Goal: Task Accomplishment & Management: Use online tool/utility

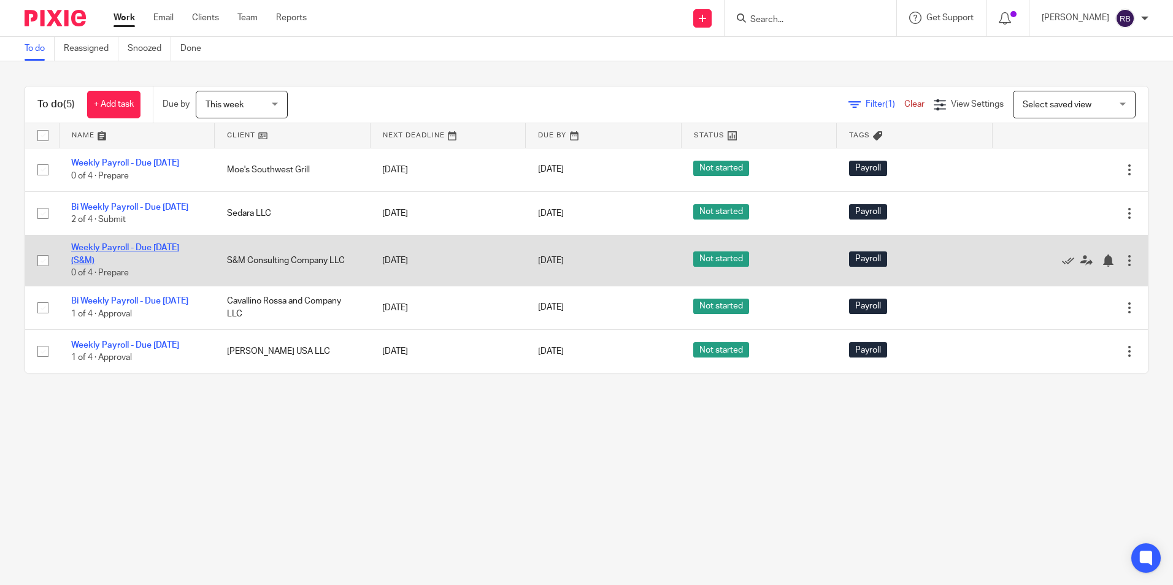
click at [111, 259] on link "Weekly Payroll - Due [DATE] (S&M)" at bounding box center [125, 254] width 108 height 21
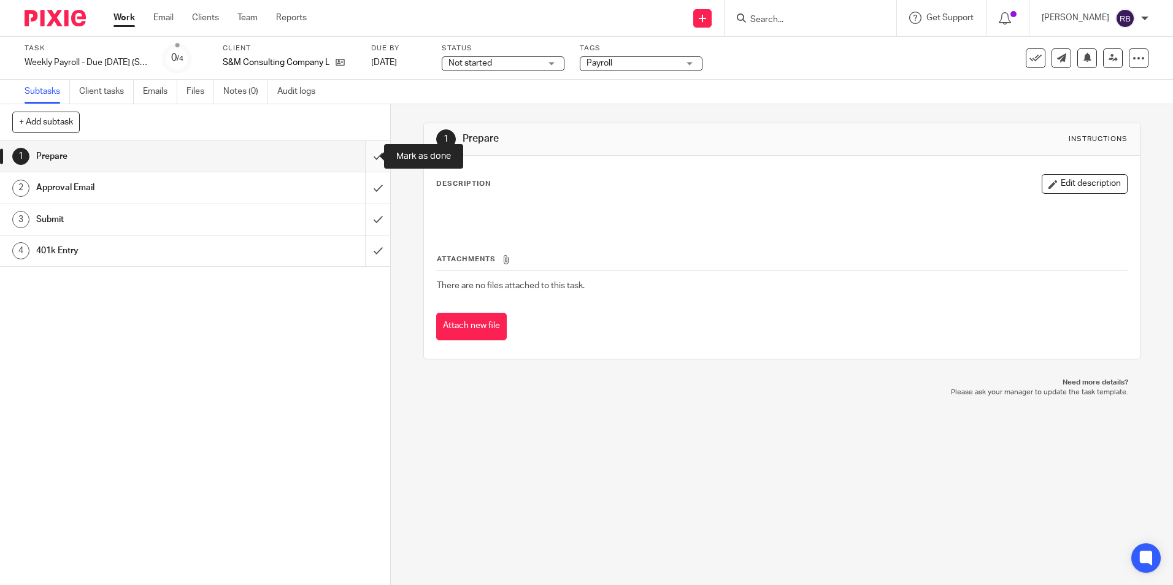
click at [363, 154] on input "submit" at bounding box center [195, 156] width 390 height 31
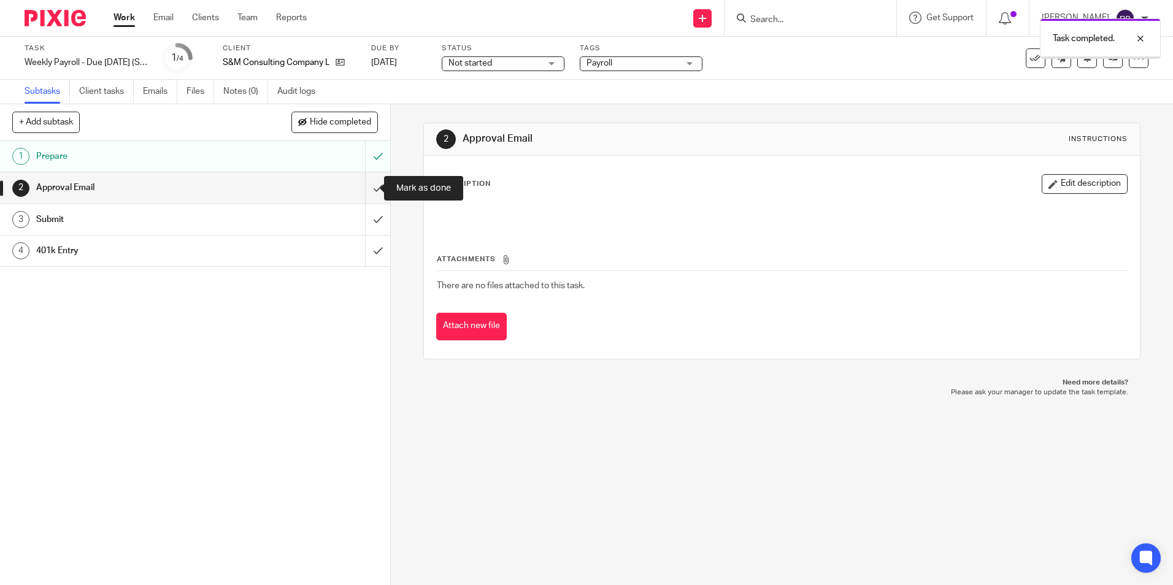
click at [369, 185] on input "submit" at bounding box center [195, 187] width 390 height 31
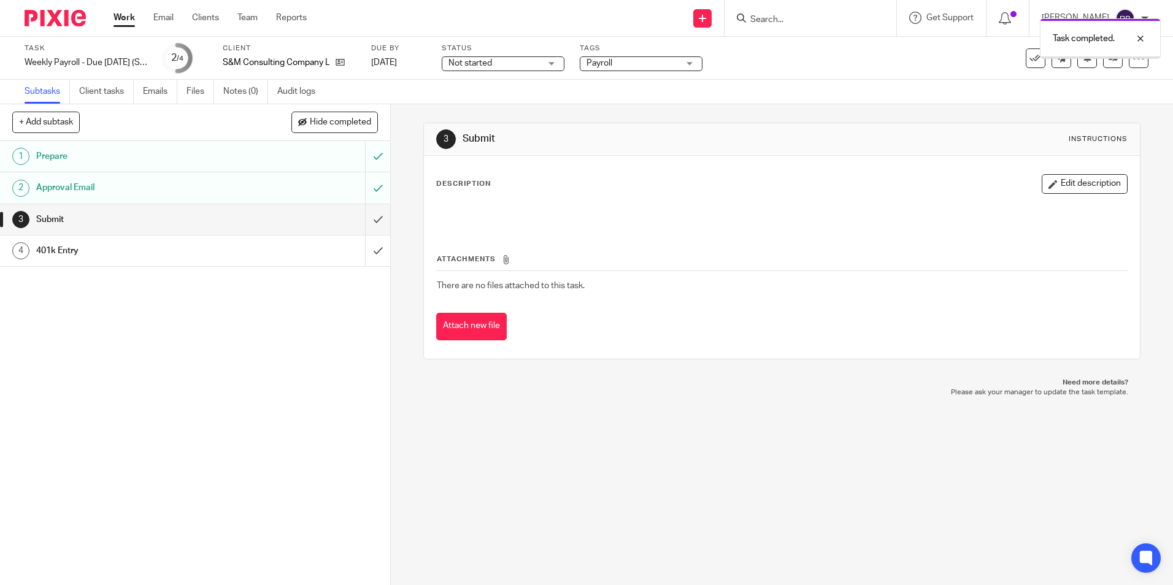
click at [128, 13] on link "Work" at bounding box center [123, 18] width 21 height 12
